Goal: Navigation & Orientation: Go to known website

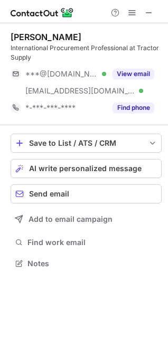
scroll to position [257, 168]
